Goal: Find contact information: Find contact information

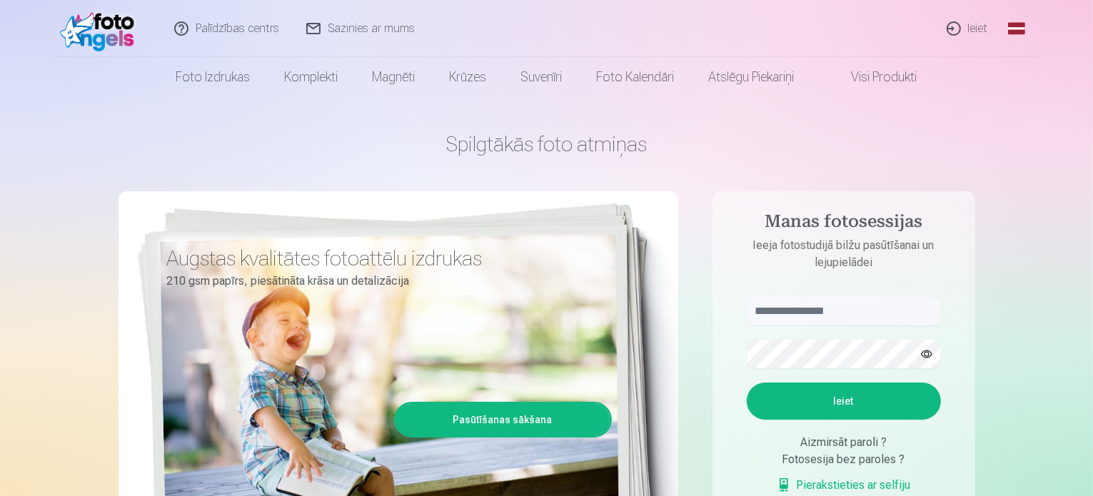
click at [331, 26] on link "Sazinies ar mums" at bounding box center [361, 28] width 136 height 57
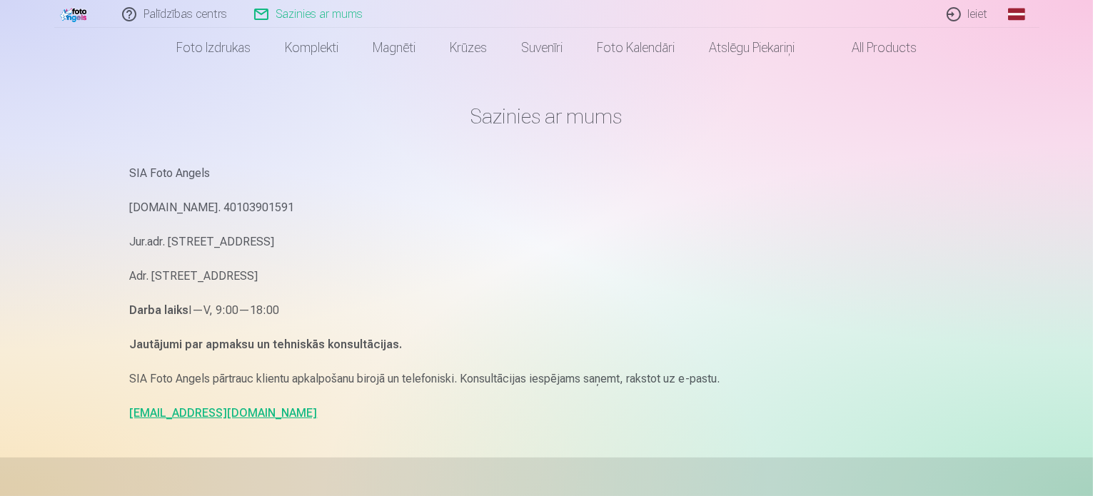
scroll to position [29, 0]
click at [171, 405] on link "info@fotoangels.lv" at bounding box center [224, 412] width 188 height 14
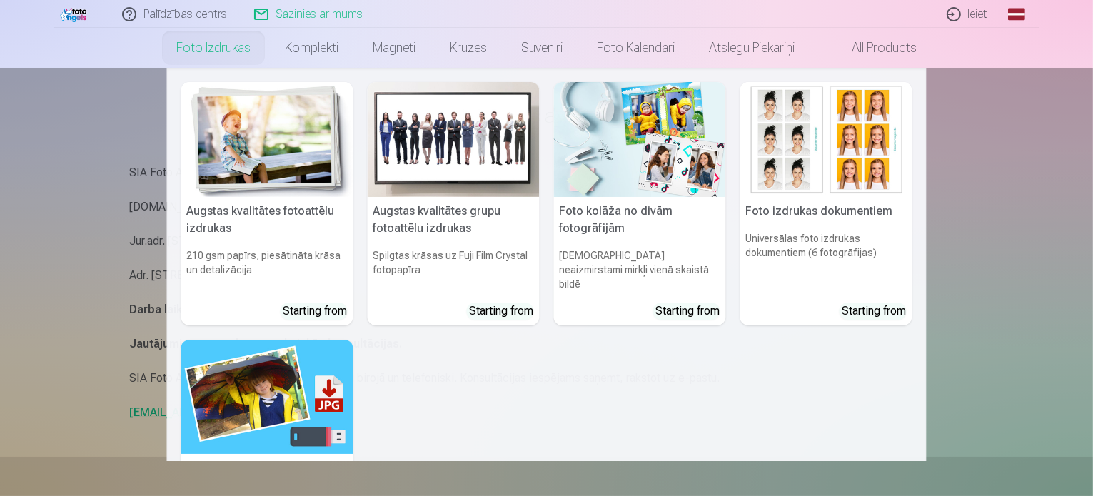
click at [201, 44] on link "Foto izdrukas" at bounding box center [213, 48] width 108 height 40
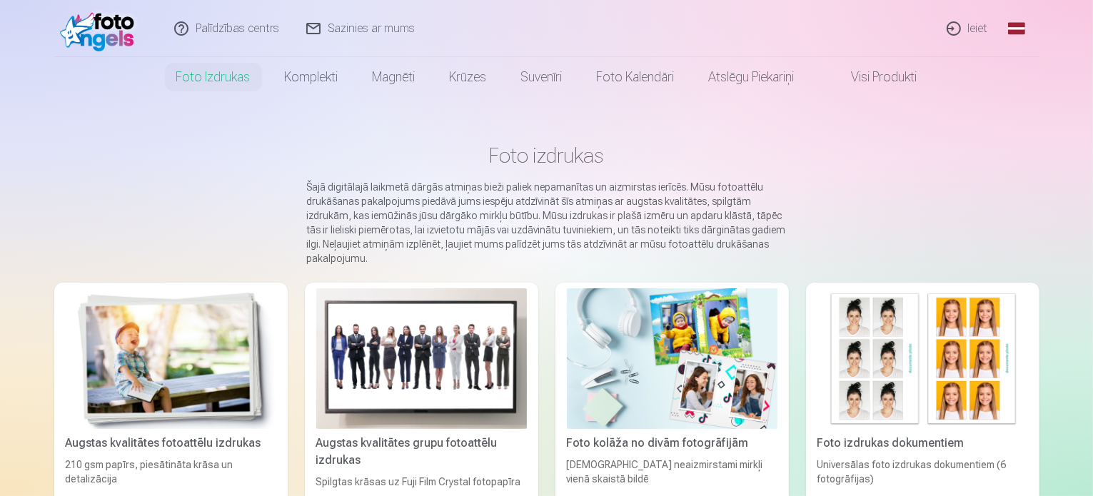
click at [961, 26] on link "Ieiet" at bounding box center [967, 28] width 69 height 57
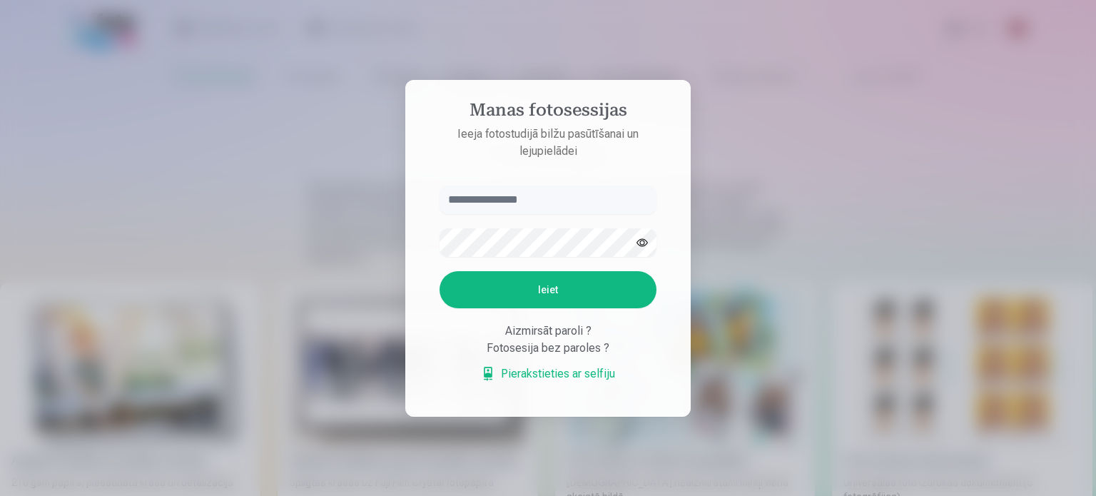
click at [477, 201] on input "text" at bounding box center [548, 200] width 217 height 29
click at [557, 199] on input "**********" at bounding box center [548, 200] width 217 height 29
type input "**********"
click at [559, 332] on div "Aizmirsāt paroli ?" at bounding box center [548, 331] width 217 height 17
click at [545, 376] on link "Pierakstieties ar selfiju" at bounding box center [548, 373] width 134 height 17
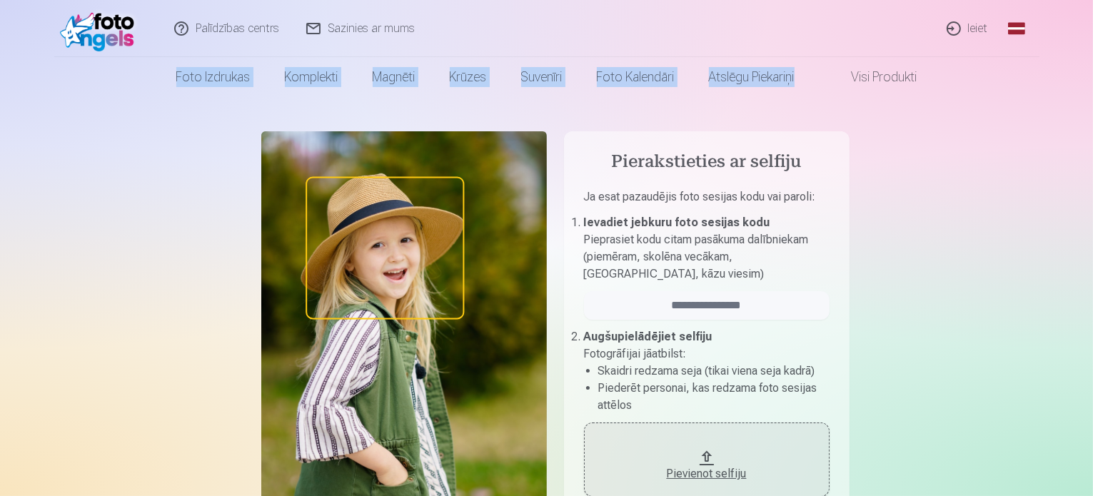
drag, startPoint x: 1088, startPoint y: 32, endPoint x: 1090, endPoint y: 54, distance: 21.6
click at [1088, 73] on header "Palīdzības centrs Sazinies ar mums Ieiet Global Latvian (lv) Lithuanian (lt) Ru…" at bounding box center [546, 48] width 1093 height 97
